Goal: Task Accomplishment & Management: Complete application form

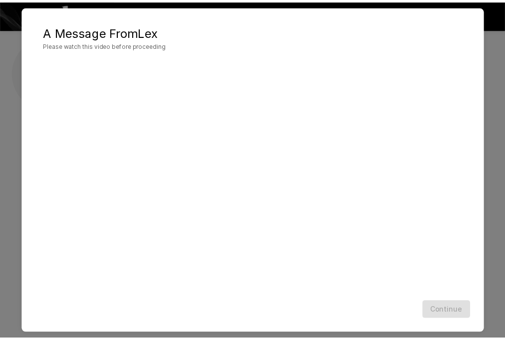
scroll to position [4, 0]
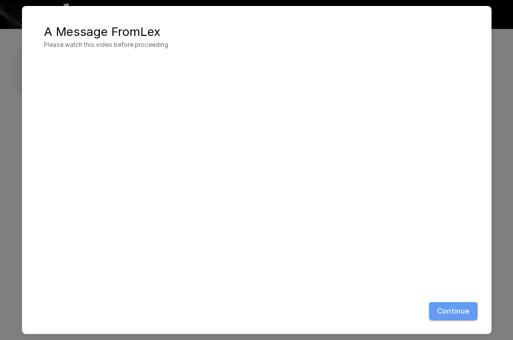
click at [461, 310] on button "Continue" at bounding box center [453, 312] width 48 height 18
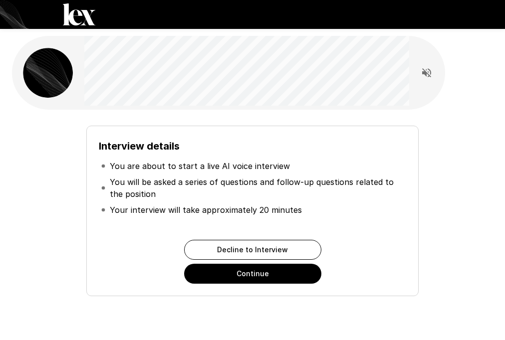
click at [239, 280] on button "Continue" at bounding box center [252, 274] width 137 height 20
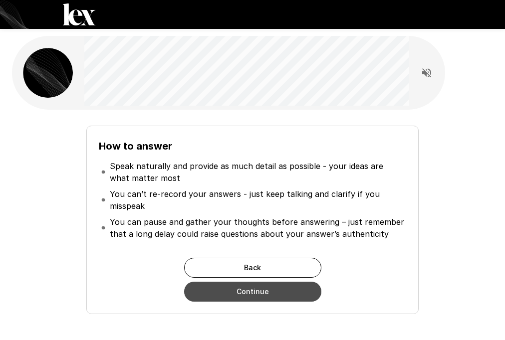
click at [260, 297] on button "Continue" at bounding box center [252, 292] width 137 height 20
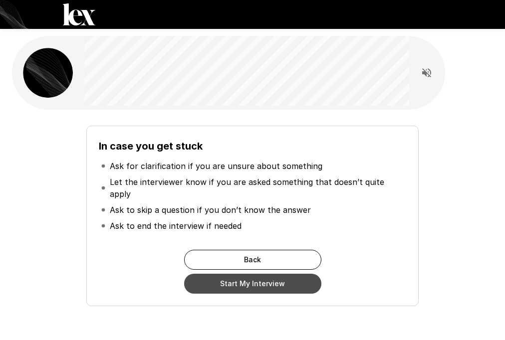
click at [256, 274] on button "Start My Interview" at bounding box center [252, 284] width 137 height 20
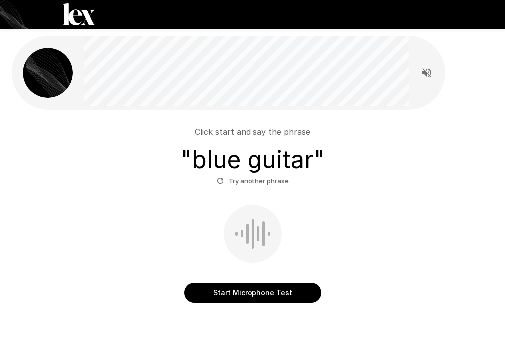
click at [271, 297] on button "Start Microphone Test" at bounding box center [252, 293] width 137 height 20
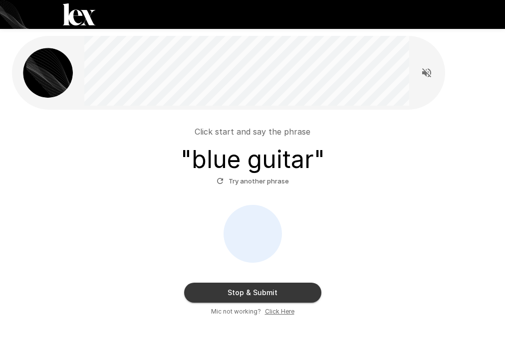
click at [260, 289] on button "Stop & Submit" at bounding box center [252, 293] width 137 height 20
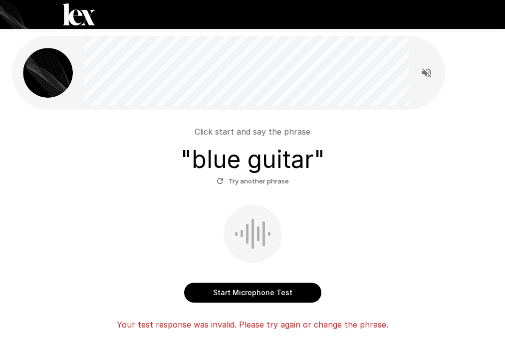
click at [258, 292] on button "Start Microphone Test" at bounding box center [252, 293] width 137 height 20
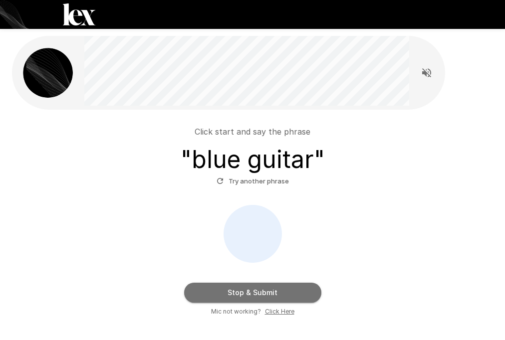
click at [259, 295] on button "Stop & Submit" at bounding box center [252, 293] width 137 height 20
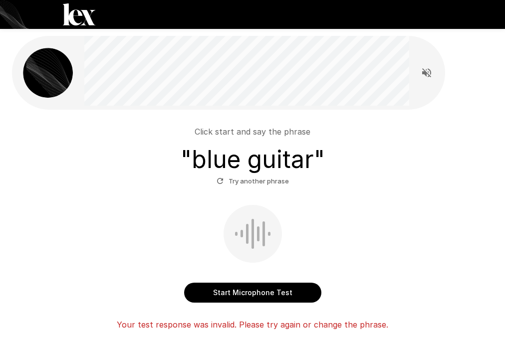
click at [278, 292] on button "Start Microphone Test" at bounding box center [252, 293] width 137 height 20
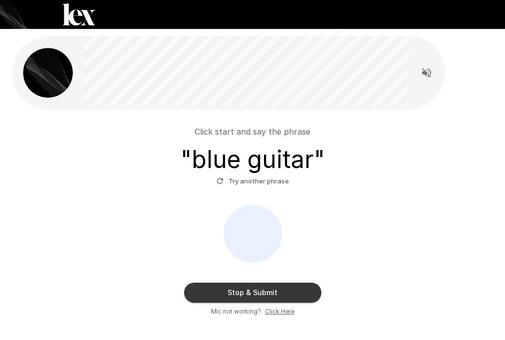
click at [275, 313] on u "Click Here" at bounding box center [279, 311] width 29 height 7
click at [426, 75] on icon "Read questions aloud" at bounding box center [426, 72] width 9 height 9
click at [274, 295] on button "Stop & Submit" at bounding box center [252, 293] width 137 height 20
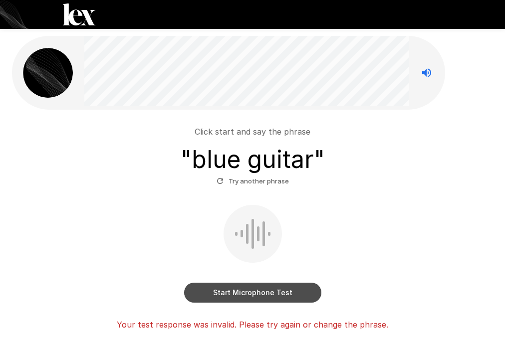
click at [247, 292] on button "Start Microphone Test" at bounding box center [252, 293] width 137 height 20
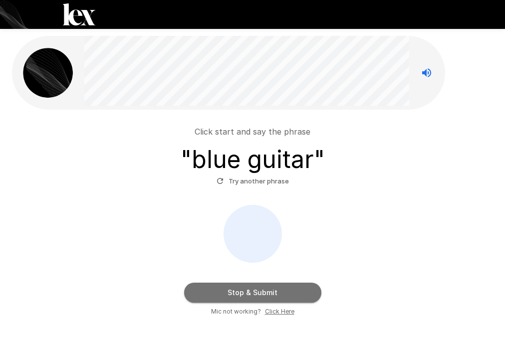
click at [258, 292] on button "Stop & Submit" at bounding box center [252, 293] width 137 height 20
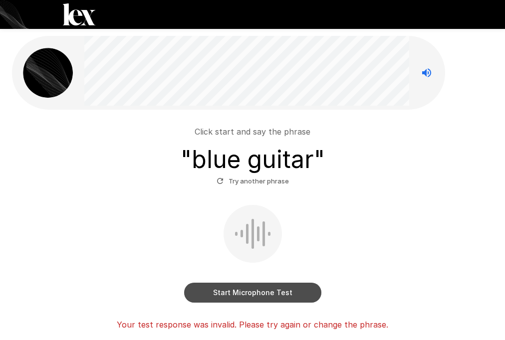
click at [252, 293] on button "Start Microphone Test" at bounding box center [252, 293] width 137 height 20
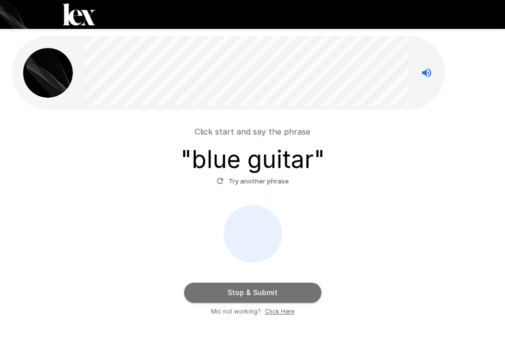
click at [253, 293] on button "Stop & Submit" at bounding box center [252, 293] width 137 height 20
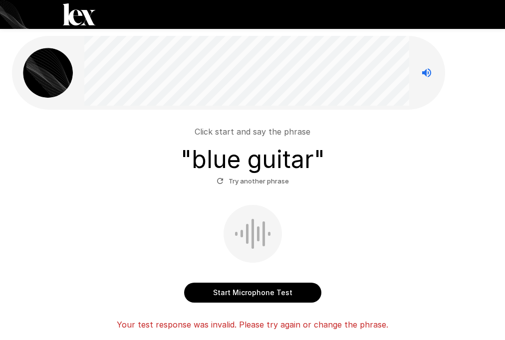
scroll to position [74, 0]
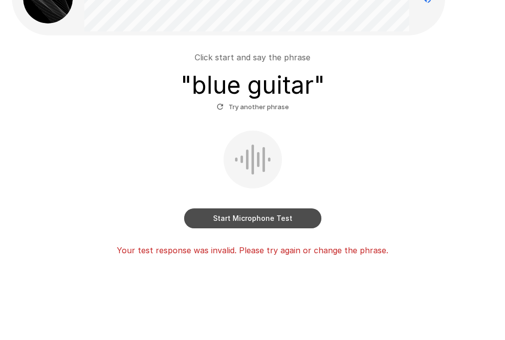
click at [258, 222] on button "Start Microphone Test" at bounding box center [252, 219] width 137 height 20
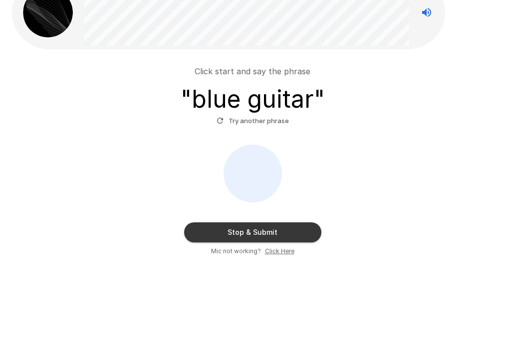
scroll to position [0, 0]
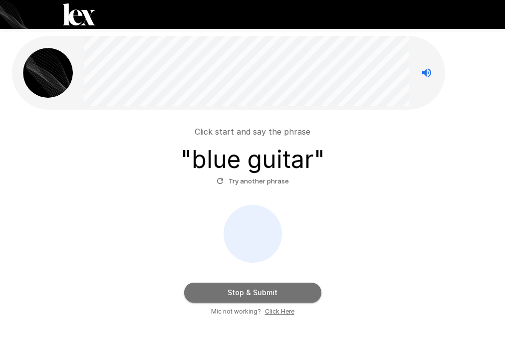
click at [274, 296] on button "Stop & Submit" at bounding box center [252, 293] width 137 height 20
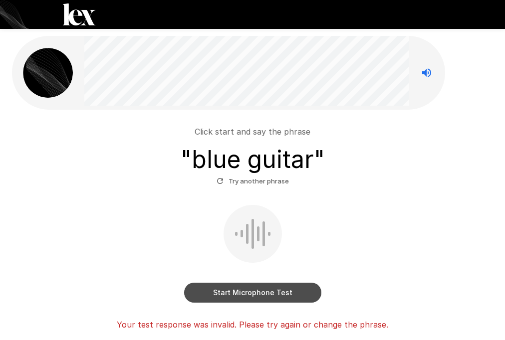
click at [283, 293] on button "Start Microphone Test" at bounding box center [252, 293] width 137 height 20
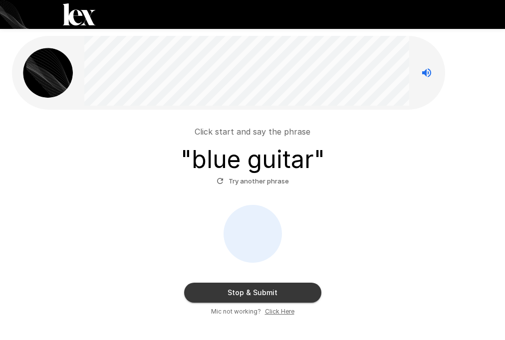
click at [262, 294] on button "Stop & Submit" at bounding box center [252, 293] width 137 height 20
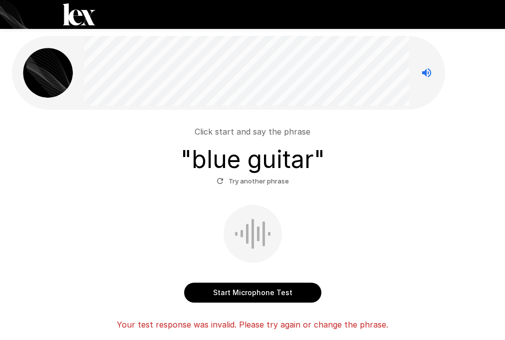
click at [267, 294] on button "Start Microphone Test" at bounding box center [252, 293] width 137 height 20
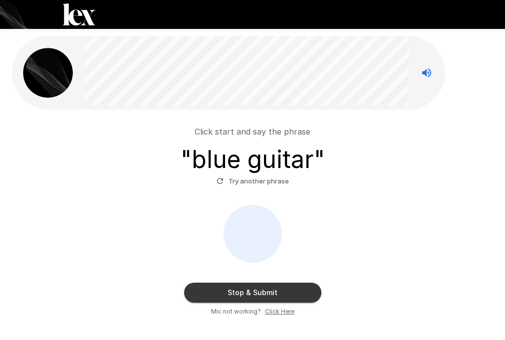
click at [267, 295] on button "Stop & Submit" at bounding box center [252, 293] width 137 height 20
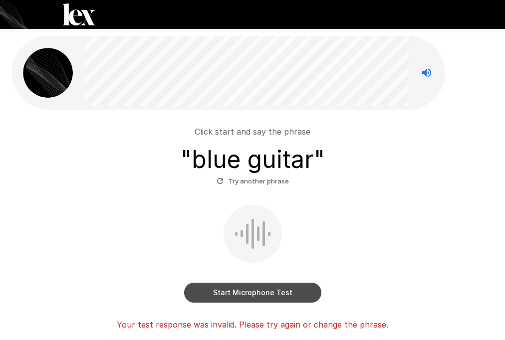
click at [272, 293] on button "Start Microphone Test" at bounding box center [252, 293] width 137 height 20
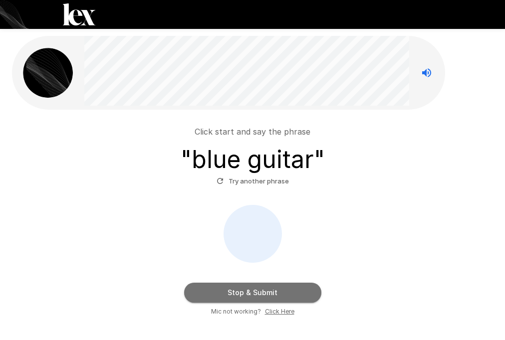
click at [274, 292] on button "Stop & Submit" at bounding box center [252, 293] width 137 height 20
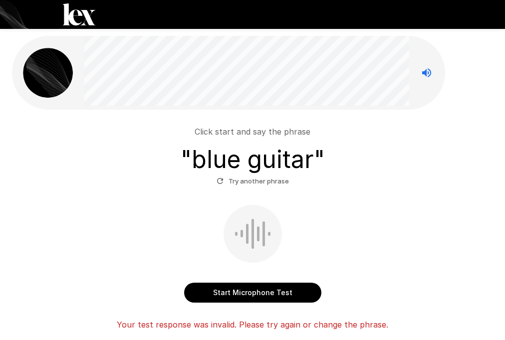
click at [274, 127] on p "Click start and say the phrase" at bounding box center [253, 132] width 116 height 12
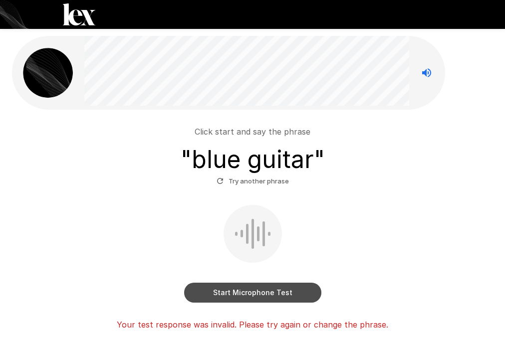
click at [266, 294] on button "Start Microphone Test" at bounding box center [252, 293] width 137 height 20
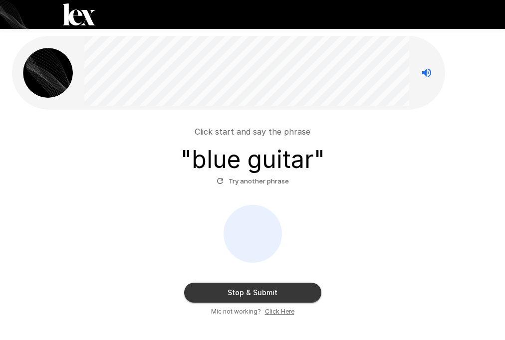
click at [265, 294] on button "Stop & Submit" at bounding box center [252, 293] width 137 height 20
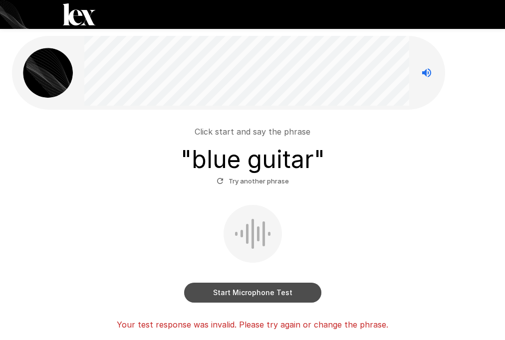
click at [265, 294] on button "Start Microphone Test" at bounding box center [252, 293] width 137 height 20
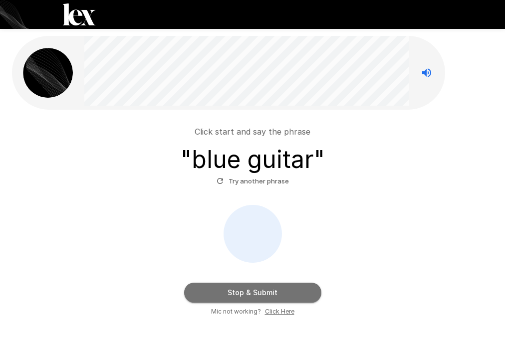
click at [265, 294] on button "Stop & Submit" at bounding box center [252, 293] width 137 height 20
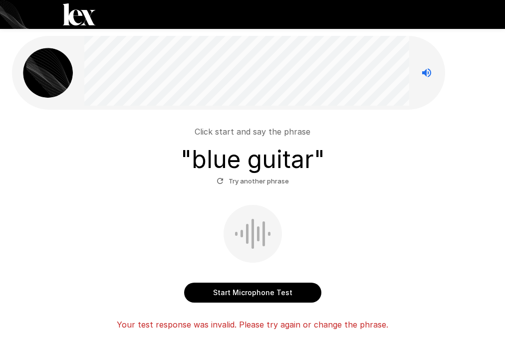
click at [258, 290] on button "Start Microphone Test" at bounding box center [252, 293] width 137 height 20
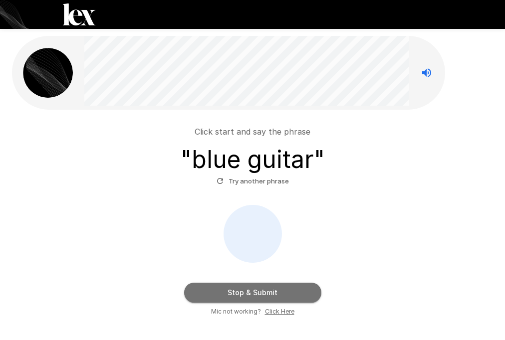
click at [258, 290] on button "Stop & Submit" at bounding box center [252, 293] width 137 height 20
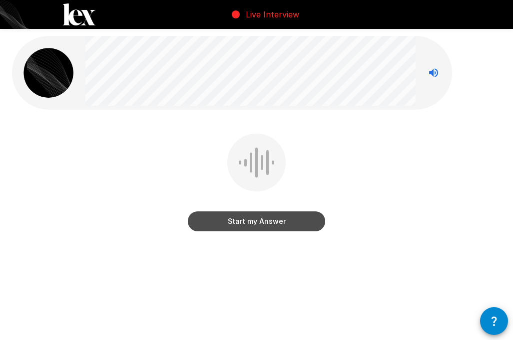
click at [258, 223] on button "Start my Answer" at bounding box center [256, 222] width 137 height 20
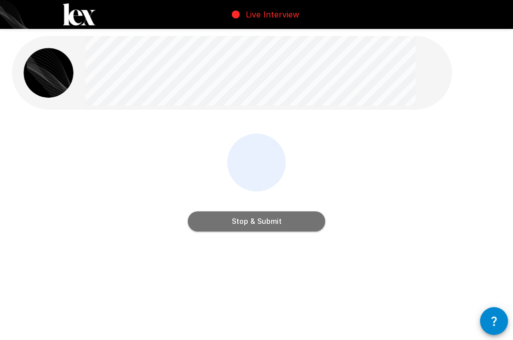
click at [258, 223] on button "Stop & Submit" at bounding box center [256, 222] width 137 height 20
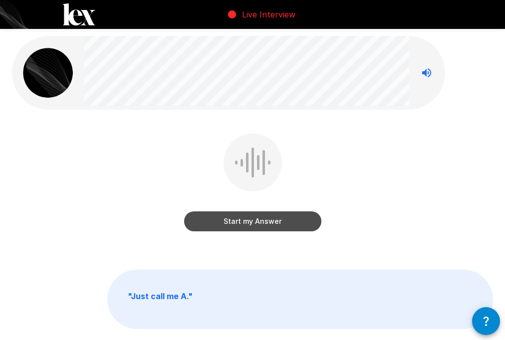
click at [261, 221] on button "Start my Answer" at bounding box center [252, 222] width 137 height 20
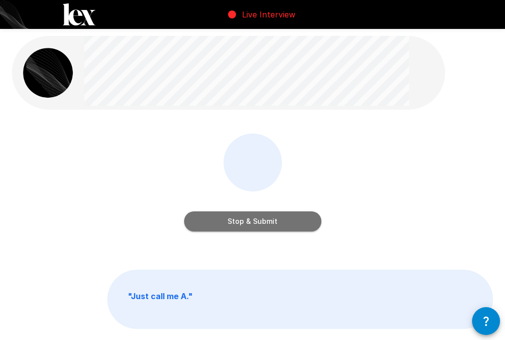
click at [261, 221] on button "Stop & Submit" at bounding box center [252, 222] width 137 height 20
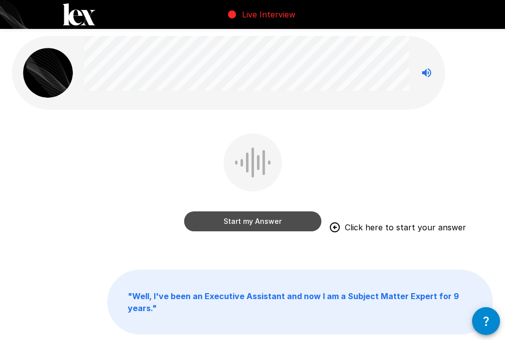
click at [253, 224] on button "Start my Answer" at bounding box center [252, 222] width 137 height 20
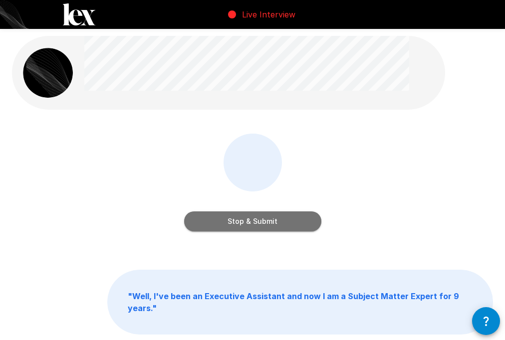
click at [256, 219] on button "Stop & Submit" at bounding box center [252, 222] width 137 height 20
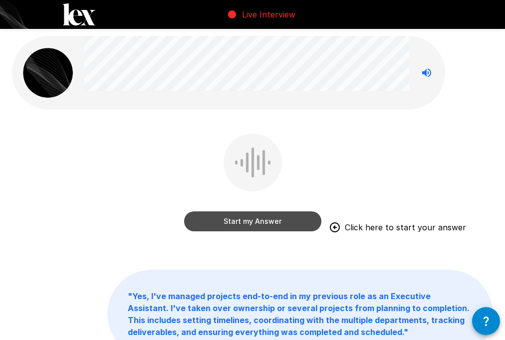
click at [238, 224] on button "Start my Answer" at bounding box center [252, 222] width 137 height 20
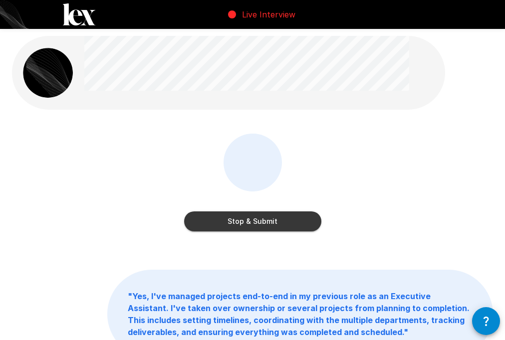
click at [261, 217] on button "Stop & Submit" at bounding box center [252, 222] width 137 height 20
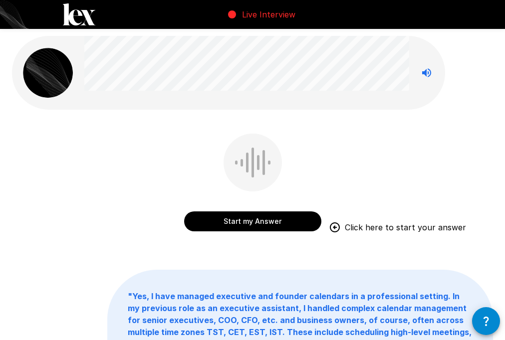
click at [286, 226] on button "Start my Answer" at bounding box center [252, 222] width 137 height 20
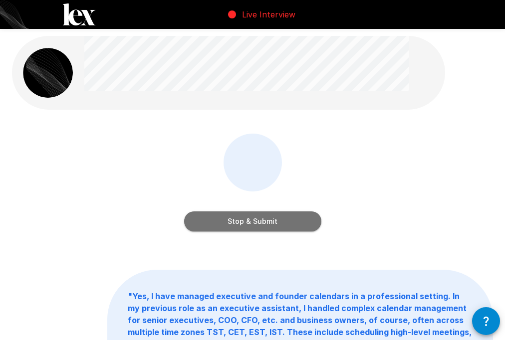
click at [251, 222] on button "Stop & Submit" at bounding box center [252, 222] width 137 height 20
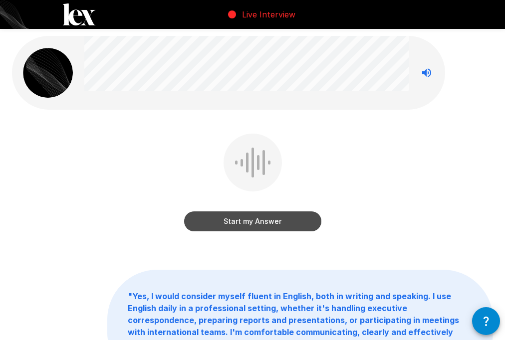
click at [249, 220] on button "Start my Answer" at bounding box center [252, 222] width 137 height 20
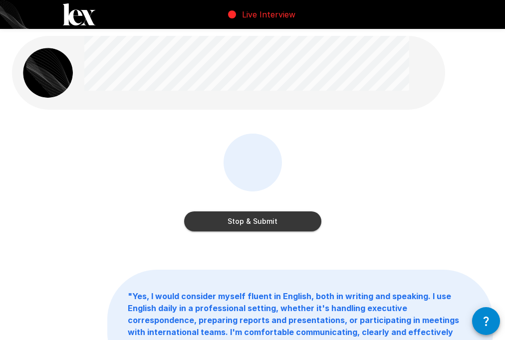
click at [249, 220] on button "Stop & Submit" at bounding box center [252, 222] width 137 height 20
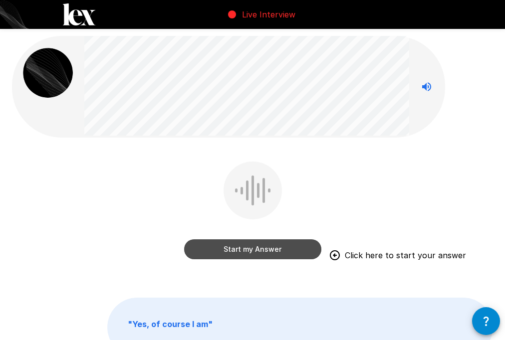
click at [259, 249] on button "Start my Answer" at bounding box center [252, 250] width 137 height 20
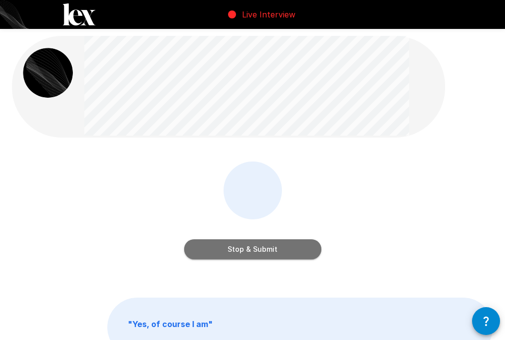
click at [277, 253] on button "Stop & Submit" at bounding box center [252, 250] width 137 height 20
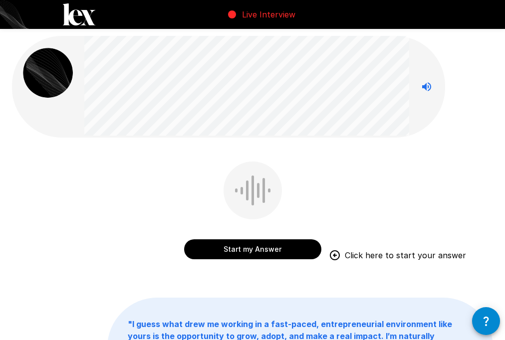
click at [261, 250] on button "Start my Answer" at bounding box center [252, 250] width 137 height 20
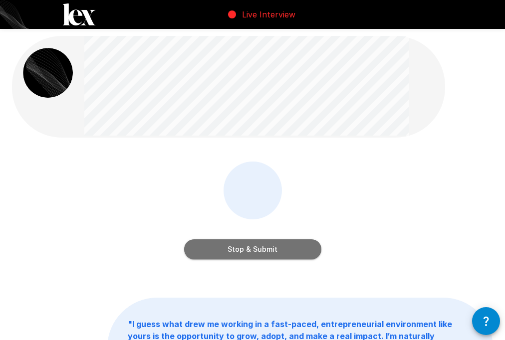
click at [263, 252] on button "Stop & Submit" at bounding box center [252, 250] width 137 height 20
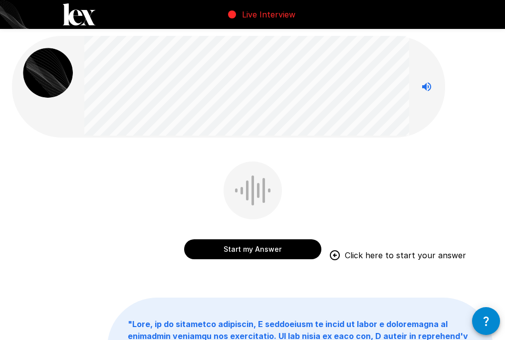
click at [263, 249] on button "Start my Answer" at bounding box center [252, 250] width 137 height 20
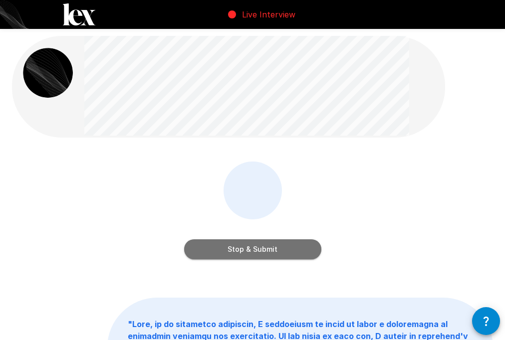
click at [258, 244] on button "Stop & Submit" at bounding box center [252, 250] width 137 height 20
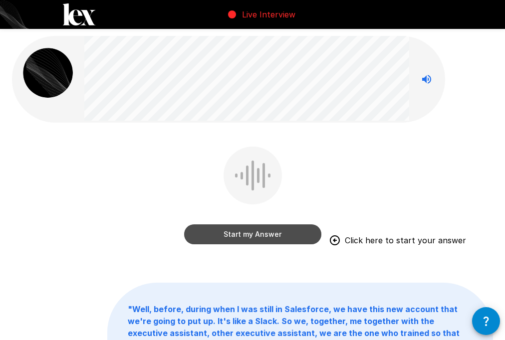
click at [254, 235] on button "Start my Answer" at bounding box center [252, 235] width 137 height 20
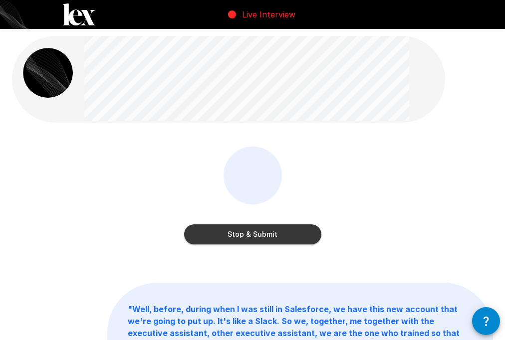
click at [277, 234] on button "Stop & Submit" at bounding box center [252, 235] width 137 height 20
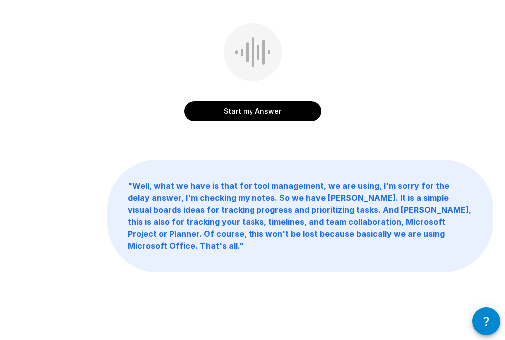
scroll to position [23, 0]
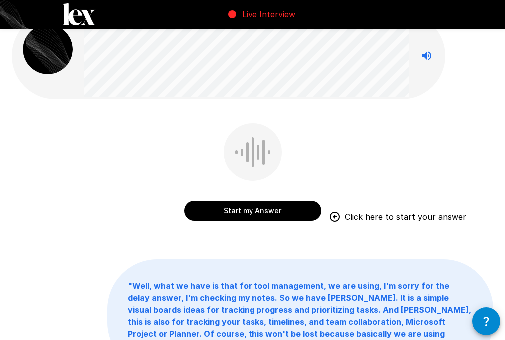
click at [276, 209] on button "Start my Answer" at bounding box center [252, 211] width 137 height 20
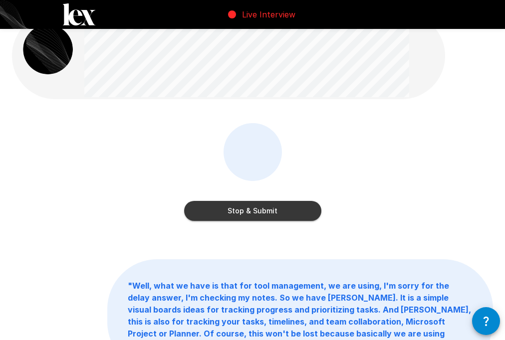
click at [264, 215] on button "Stop & Submit" at bounding box center [252, 211] width 137 height 20
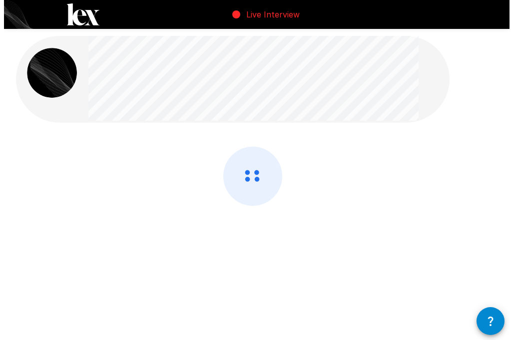
scroll to position [0, 0]
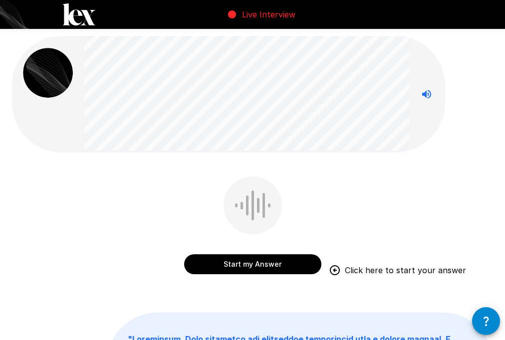
click at [269, 264] on button "Start my Answer" at bounding box center [252, 265] width 137 height 20
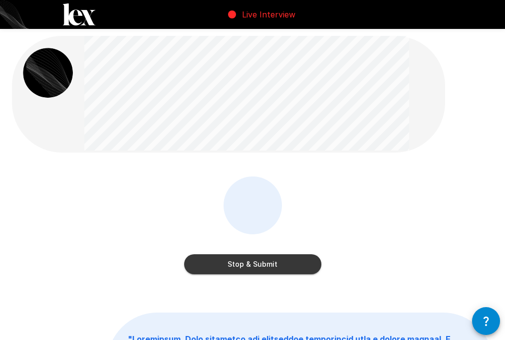
click at [267, 267] on button "Stop & Submit" at bounding box center [252, 265] width 137 height 20
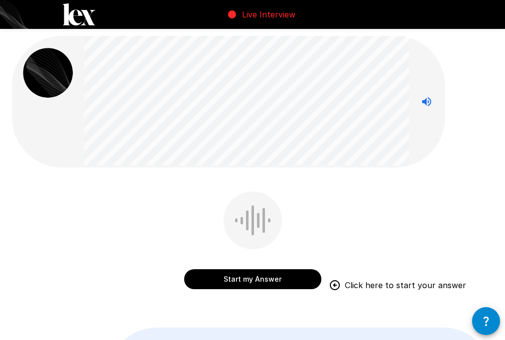
click at [256, 280] on button "Start my Answer" at bounding box center [252, 280] width 137 height 20
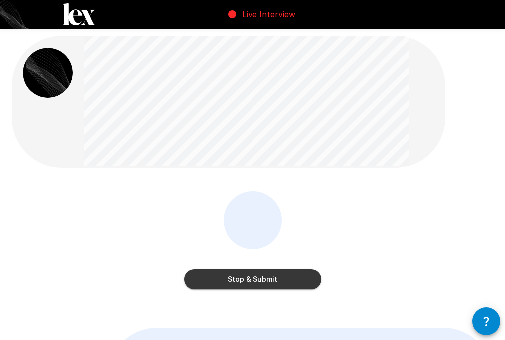
click at [261, 276] on button "Stop & Submit" at bounding box center [252, 280] width 137 height 20
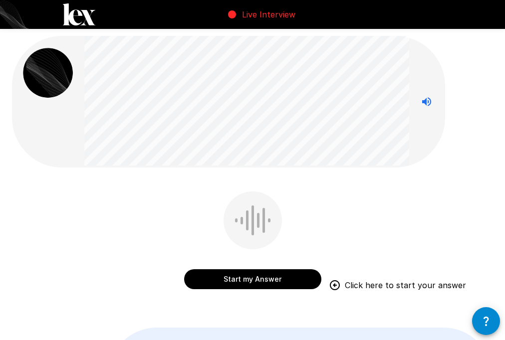
click at [257, 278] on button "Start my Answer" at bounding box center [252, 280] width 137 height 20
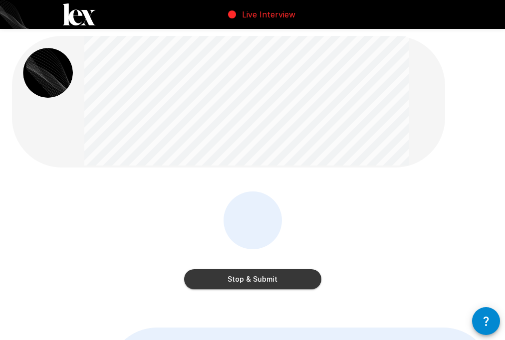
click at [257, 278] on button "Stop & Submit" at bounding box center [252, 280] width 137 height 20
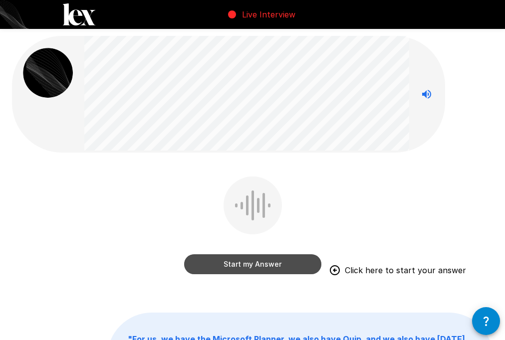
click at [273, 263] on button "Start my Answer" at bounding box center [252, 265] width 137 height 20
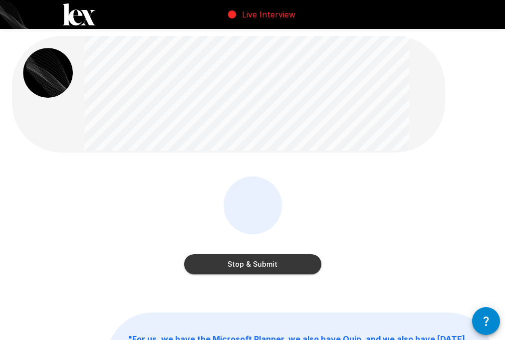
click at [260, 257] on button "Stop & Submit" at bounding box center [252, 265] width 137 height 20
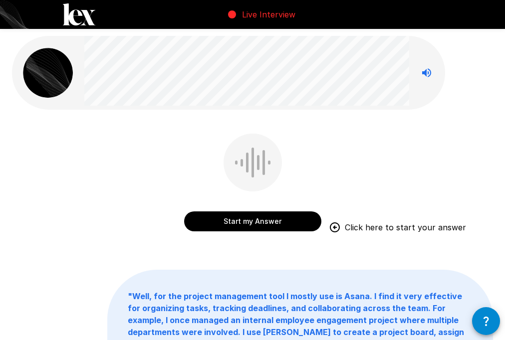
click at [258, 224] on button "Start my Answer" at bounding box center [252, 222] width 137 height 20
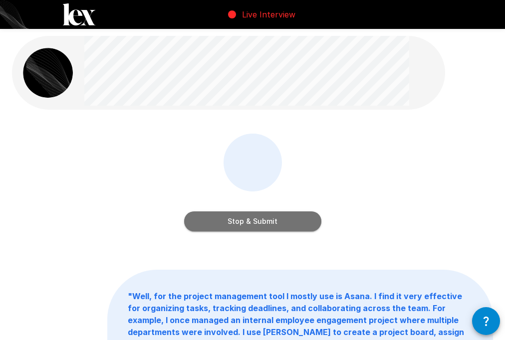
click at [198, 221] on button "Stop & Submit" at bounding box center [252, 222] width 137 height 20
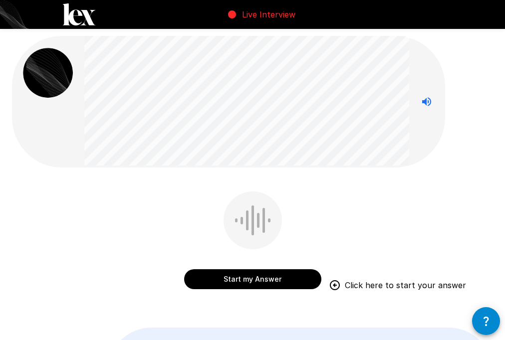
click at [169, 186] on div "Start my Answer Click here to start your answer " Well, for me, right now, I do…" at bounding box center [252, 248] width 505 height 497
click at [250, 282] on button "Start my Answer" at bounding box center [252, 280] width 137 height 20
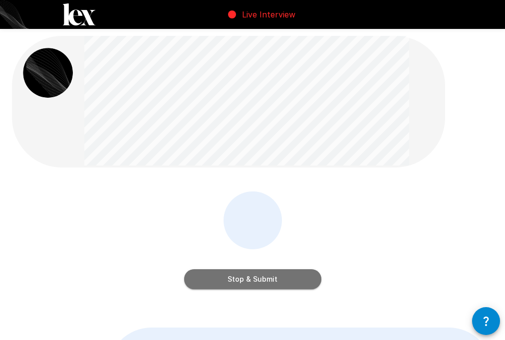
click at [267, 279] on button "Stop & Submit" at bounding box center [252, 280] width 137 height 20
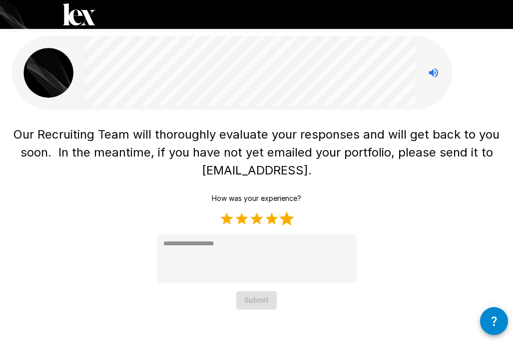
click at [291, 220] on label "5 Stars" at bounding box center [286, 219] width 15 height 15
type textarea "*"
click at [264, 302] on button "Submit" at bounding box center [256, 301] width 40 height 18
